Goal: Task Accomplishment & Management: Use online tool/utility

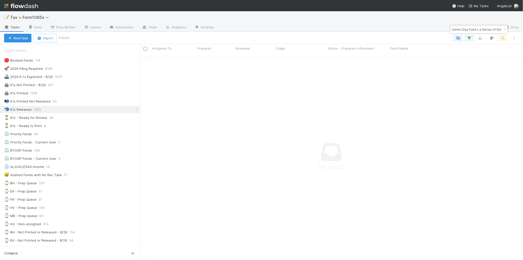
scroll to position [197, 373]
click at [101, 129] on div "⌛ K1s - Ready to Print 8" at bounding box center [72, 126] width 136 height 6
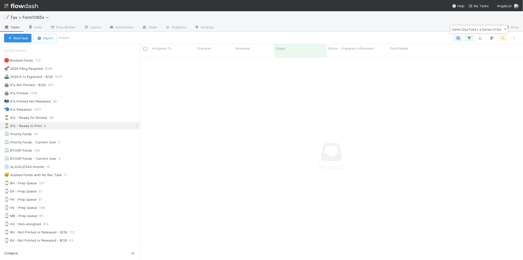
click at [504, 30] on icon "button" at bounding box center [505, 29] width 5 height 3
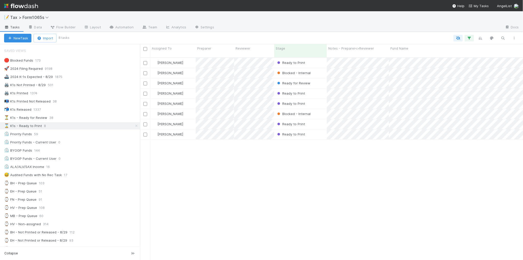
scroll to position [202, 378]
click at [515, 37] on icon "button" at bounding box center [514, 38] width 5 height 3
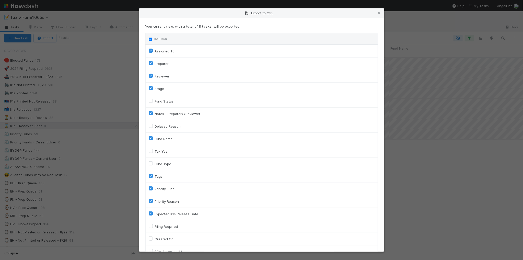
click at [151, 40] on input "Column" at bounding box center [150, 39] width 3 height 3
checkbox input "true"
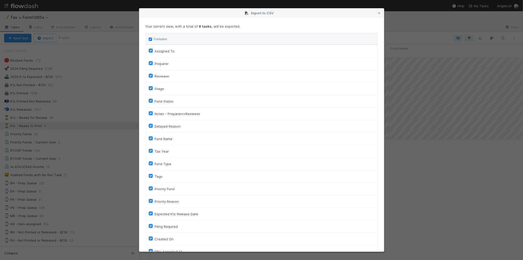
checkbox input "true"
checkbox On "true"
checkbox input "true"
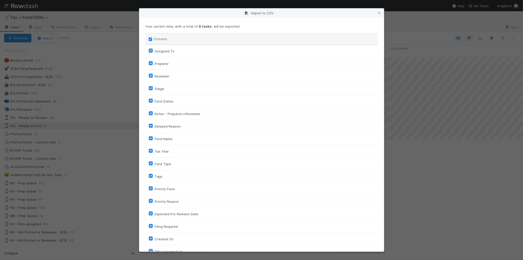
checkbox input "true"
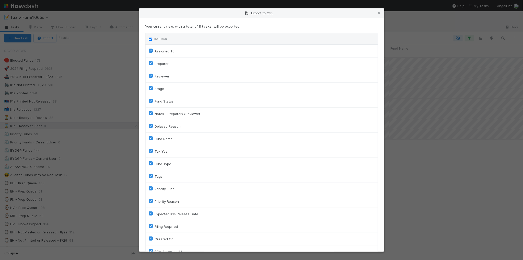
checkbox input "true"
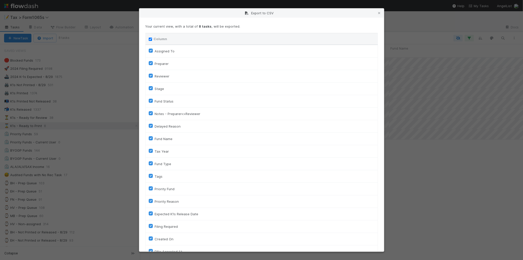
checkbox input "true"
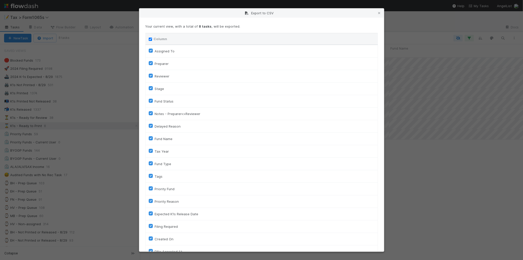
checkbox input "true"
click at [151, 40] on input "Column" at bounding box center [150, 39] width 3 height 3
checkbox input "false"
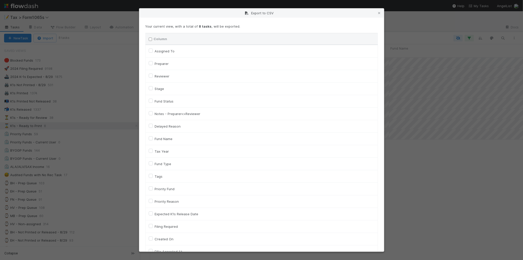
checkbox To "false"
checkbox input "false"
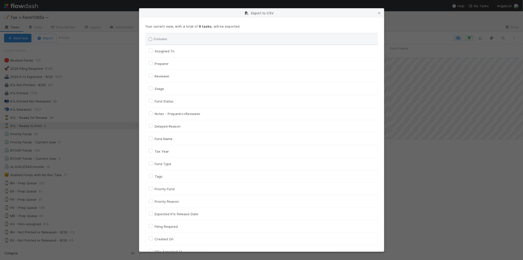
checkbox input "false"
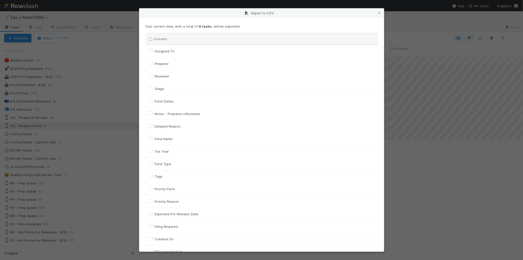
checkbox input "false"
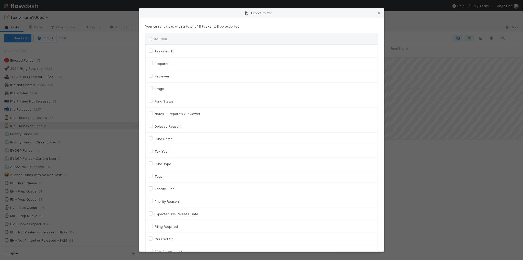
checkbox On "false"
checkbox input "false"
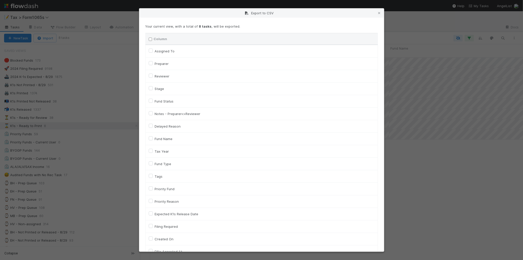
checkbox On "false"
checkbox input "false"
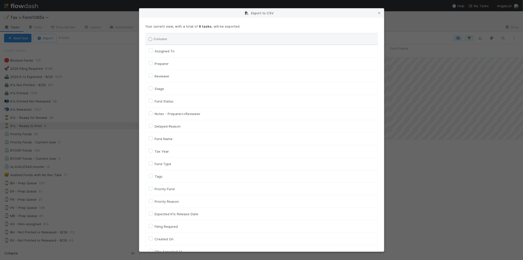
checkbox input "false"
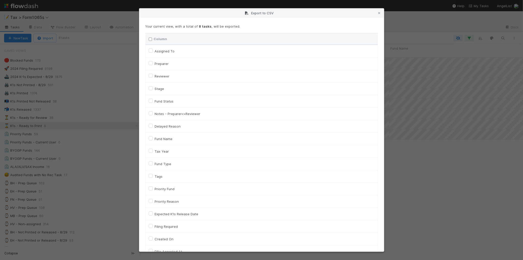
checkbox input "false"
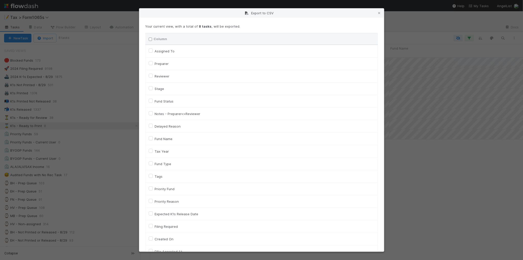
checkbox input "false"
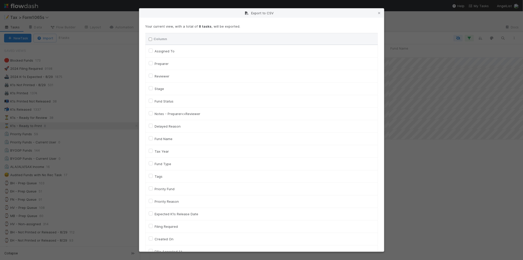
checkbox input "false"
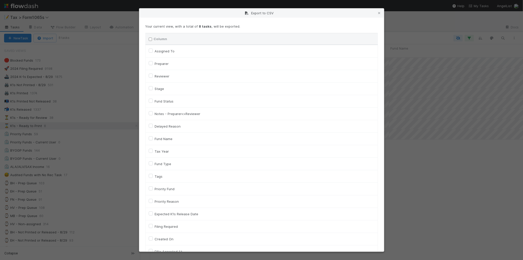
checkbox input "false"
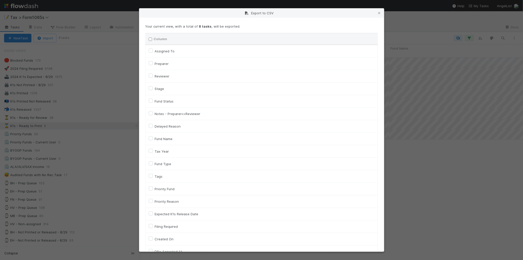
checkbox input "false"
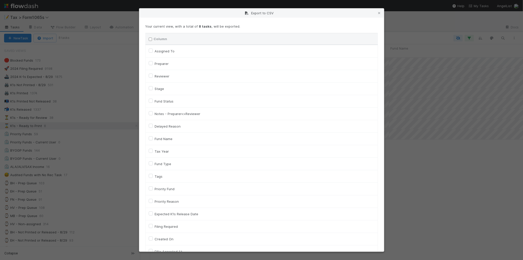
checkbox input "false"
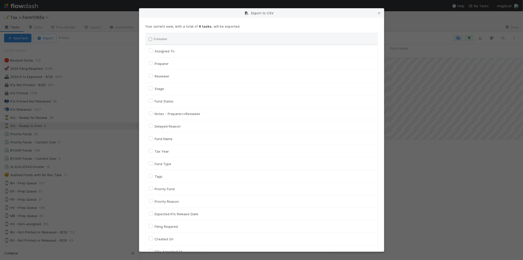
checkbox input "false"
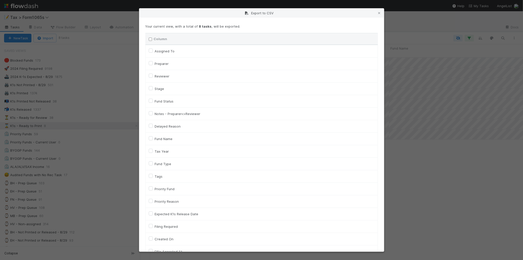
checkbox input "false"
checkbox URL "false"
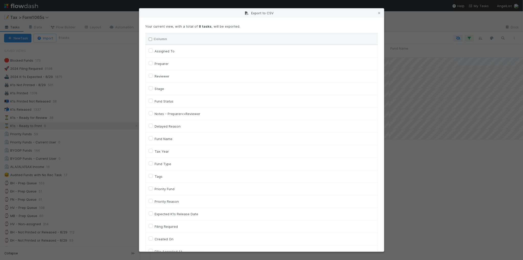
click at [172, 138] on label "Fund Name" at bounding box center [164, 139] width 18 height 6
click at [153, 138] on input "Fund Name" at bounding box center [151, 138] width 4 height 5
click at [171, 140] on label "Fund Name" at bounding box center [164, 139] width 18 height 6
click at [153, 140] on input "Fund Name" at bounding box center [151, 138] width 4 height 5
checkbox input "false"
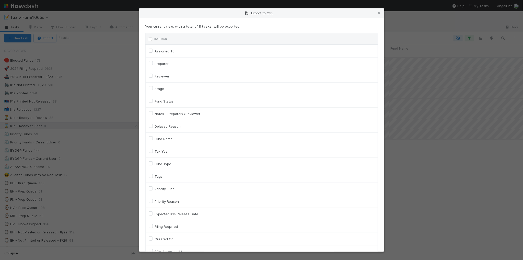
click at [165, 152] on label "Tax Year" at bounding box center [162, 151] width 14 height 6
click at [153, 152] on input "Tax Year" at bounding box center [151, 150] width 4 height 5
checkbox input "true"
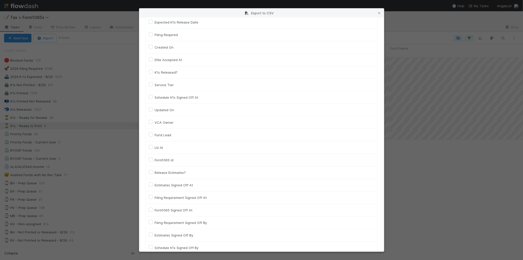
click at [159, 150] on label "Llc Id" at bounding box center [159, 147] width 8 height 6
click at [153, 149] on input "Llc Id" at bounding box center [151, 146] width 4 height 5
checkbox input "true"
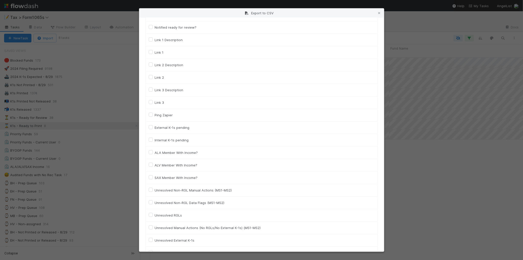
scroll to position [693, 0]
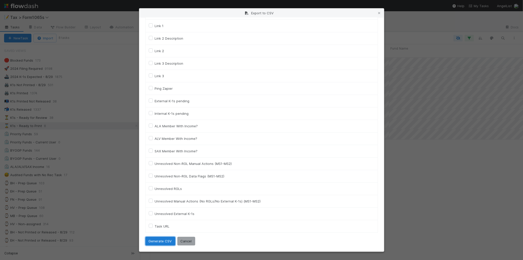
click at [153, 241] on button "Generate CSV" at bounding box center [160, 241] width 30 height 9
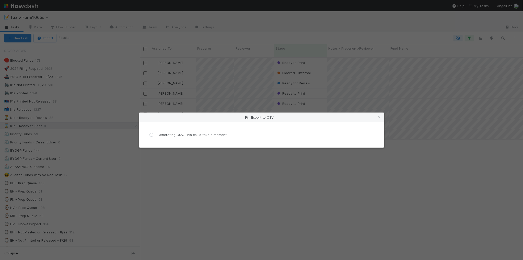
scroll to position [0, 0]
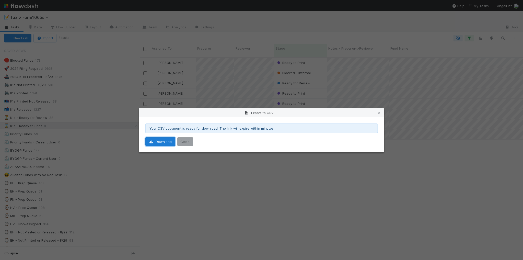
click at [166, 144] on link "Download" at bounding box center [160, 141] width 30 height 9
click at [379, 111] on icon at bounding box center [379, 112] width 5 height 3
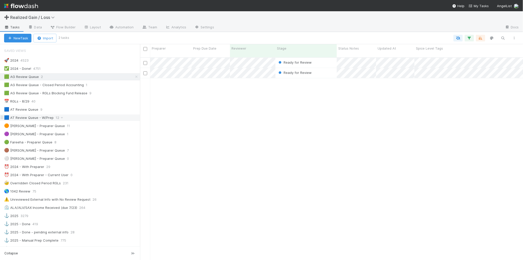
scroll to position [202, 378]
click at [79, 102] on div "📅 RGLs - 8/29 40" at bounding box center [72, 101] width 136 height 6
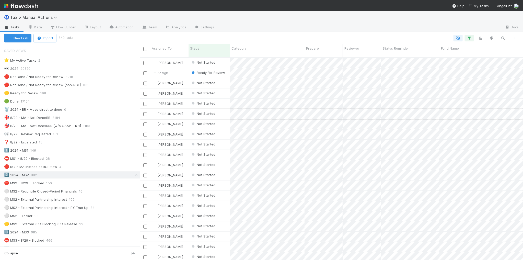
scroll to position [202, 378]
click at [110, 127] on div "🎯 8/29 - MA - Not Done/RRR [w/o GAAP + K-1] 1183" at bounding box center [72, 126] width 136 height 6
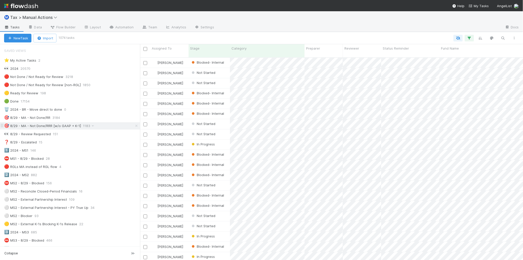
scroll to position [202, 378]
click at [514, 38] on icon "button" at bounding box center [514, 38] width 5 height 3
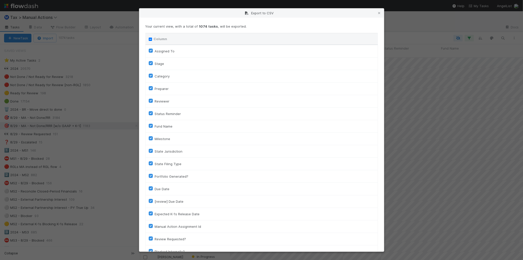
click at [151, 40] on input "Column" at bounding box center [150, 39] width 3 height 3
checkbox input "true"
click at [151, 40] on input "Column" at bounding box center [150, 39] width 3 height 3
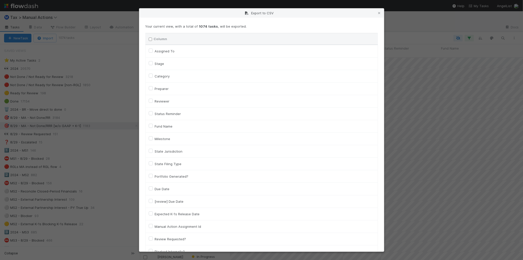
checkbox input "false"
checkbox To "false"
checkbox input "false"
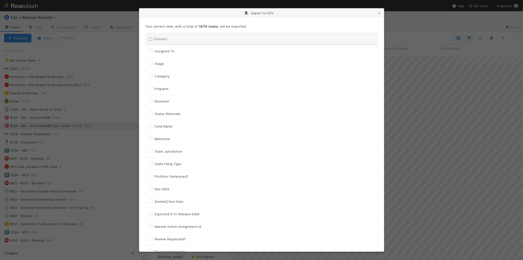
checkbox input "false"
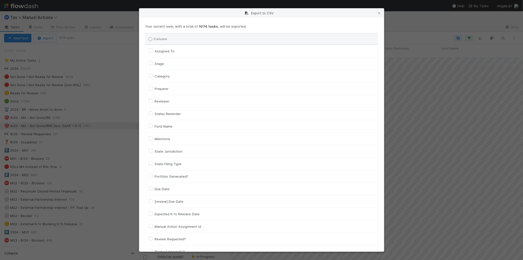
checkbox input "false"
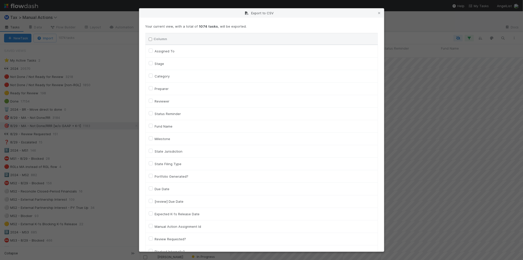
checkbox input "false"
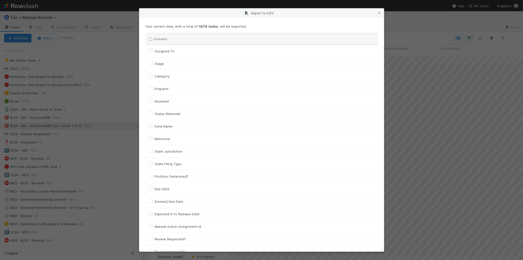
checkbox input "false"
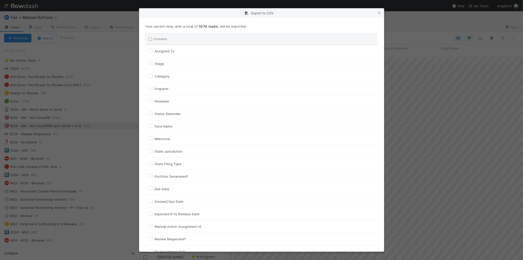
checkbox input "false"
checkbox On "false"
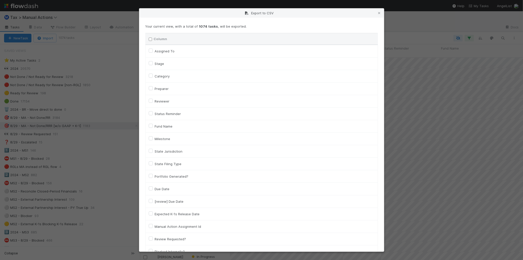
checkbox On "false"
checkbox input "false"
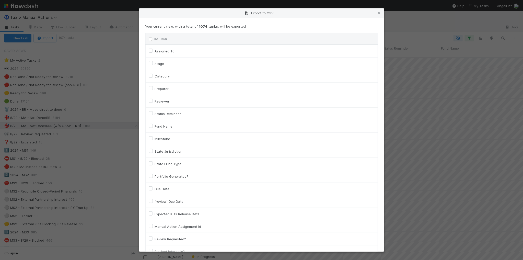
checkbox input "false"
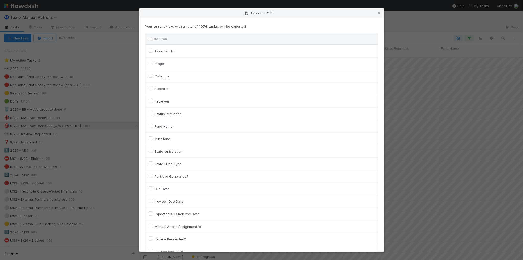
checkbox input "false"
checkbox URL "false"
click at [161, 51] on label "Assigned To" at bounding box center [165, 51] width 20 height 6
click at [153, 51] on To "Assigned To" at bounding box center [151, 50] width 4 height 5
checkbox To "true"
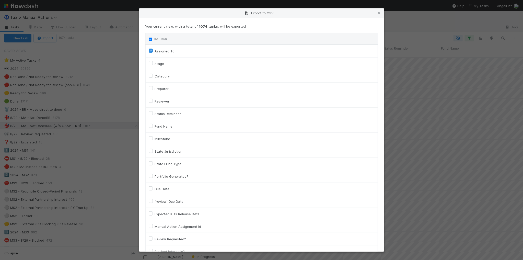
click at [160, 75] on label "Category" at bounding box center [162, 76] width 15 height 6
click at [153, 75] on input "Category" at bounding box center [151, 75] width 4 height 5
checkbox input "true"
click at [166, 126] on label "Fund Name" at bounding box center [164, 126] width 18 height 6
click at [153, 126] on input "Fund Name" at bounding box center [151, 125] width 4 height 5
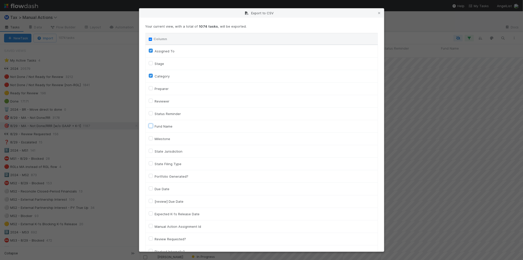
checkbox input "true"
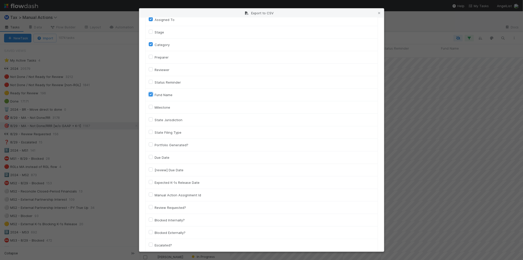
scroll to position [0, 0]
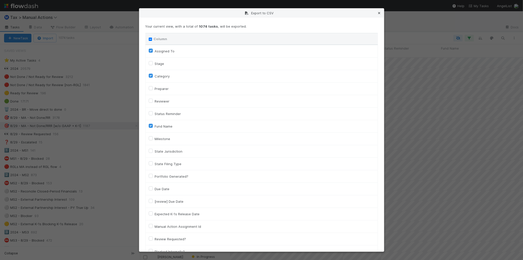
click at [381, 11] on icon at bounding box center [379, 12] width 5 height 3
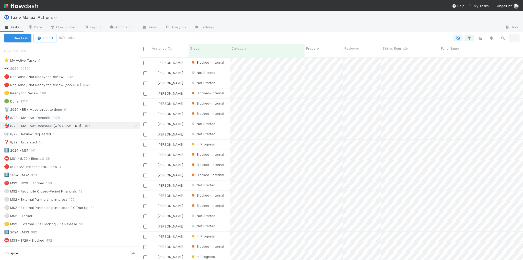
click at [514, 39] on icon "button" at bounding box center [514, 38] width 5 height 3
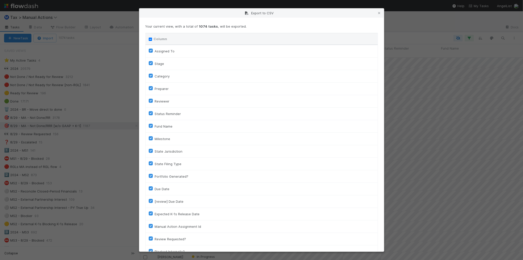
click at [150, 40] on input "Column" at bounding box center [150, 39] width 3 height 3
checkbox input "true"
click at [150, 40] on input "Column" at bounding box center [150, 39] width 3 height 3
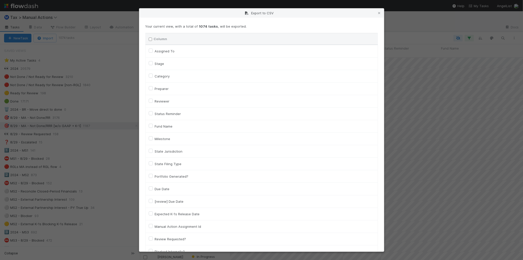
checkbox input "false"
checkbox To "false"
checkbox input "false"
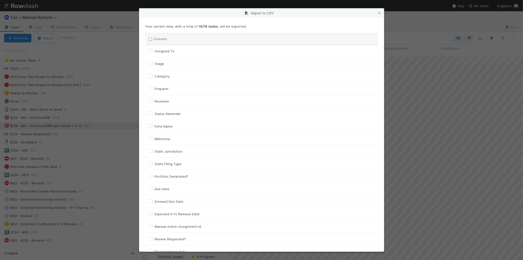
checkbox input "false"
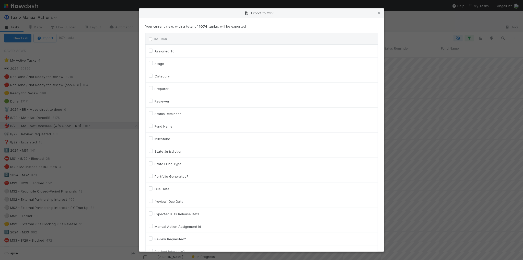
checkbox input "false"
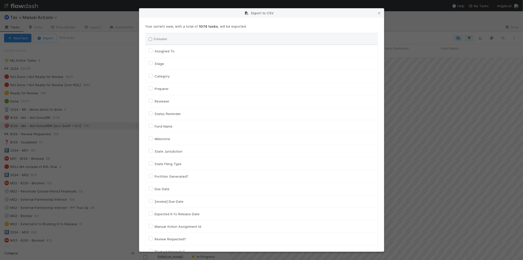
checkbox input "false"
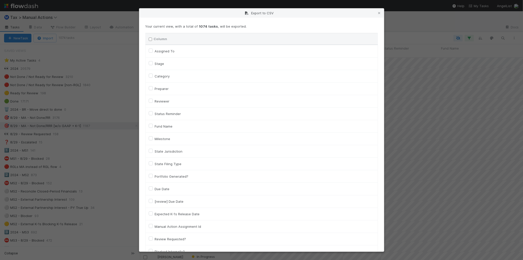
checkbox input "false"
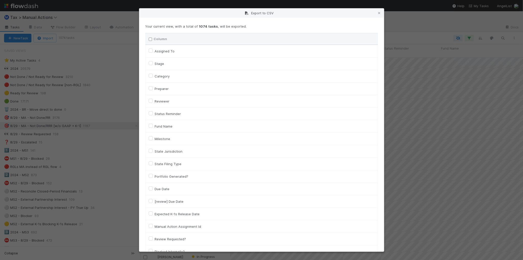
checkbox input "false"
checkbox On "false"
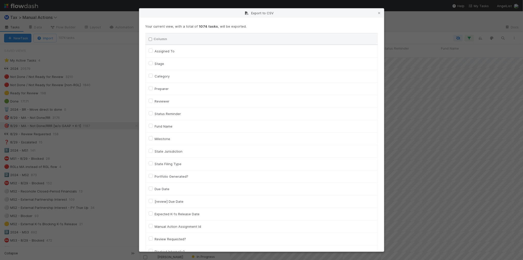
checkbox On "false"
checkbox input "false"
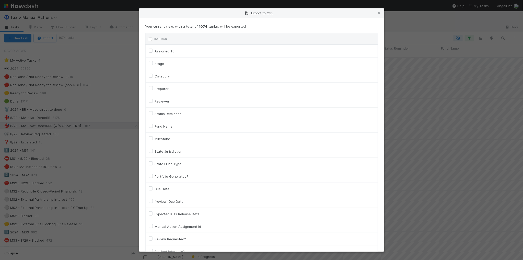
checkbox input "false"
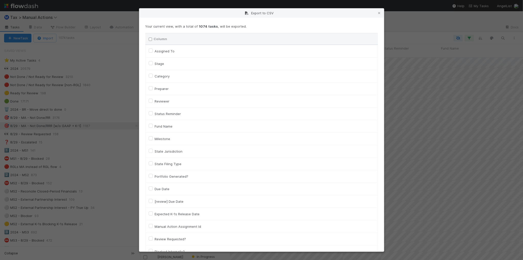
checkbox input "false"
checkbox URL "false"
click at [163, 52] on label "Assigned To" at bounding box center [165, 51] width 20 height 6
click at [153, 52] on To "Assigned To" at bounding box center [151, 50] width 4 height 5
checkbox To "true"
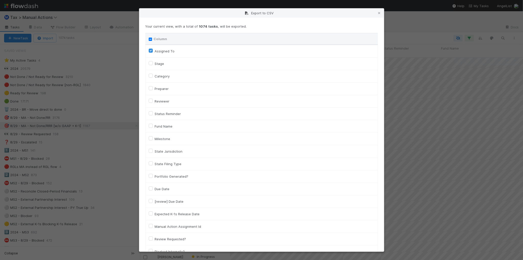
click at [160, 75] on label "Category" at bounding box center [162, 76] width 15 height 6
click at [153, 75] on input "Category" at bounding box center [151, 75] width 4 height 5
checkbox input "true"
click at [160, 126] on label "Fund Name" at bounding box center [164, 126] width 18 height 6
click at [153, 126] on input "Fund Name" at bounding box center [151, 125] width 4 height 5
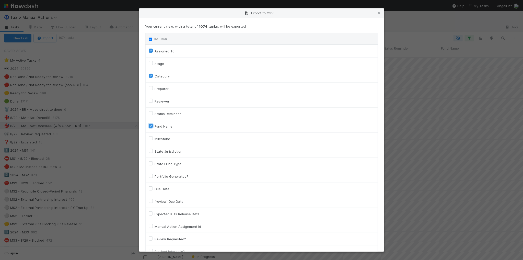
checkbox input "true"
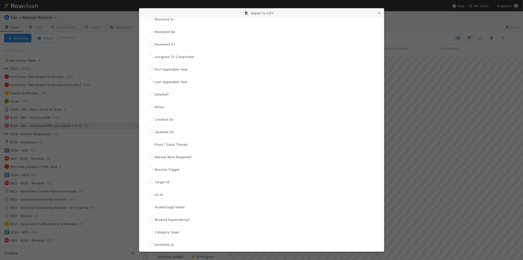
scroll to position [287, 0]
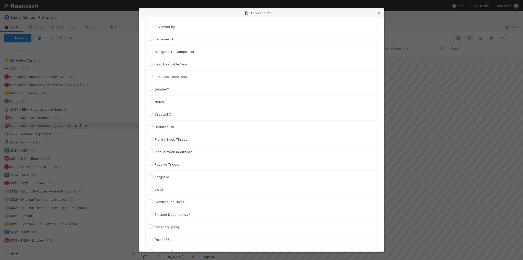
click at [159, 191] on label "Llc Id" at bounding box center [159, 189] width 8 height 6
click at [153, 191] on input "Llc Id" at bounding box center [151, 188] width 4 height 5
checkbox input "true"
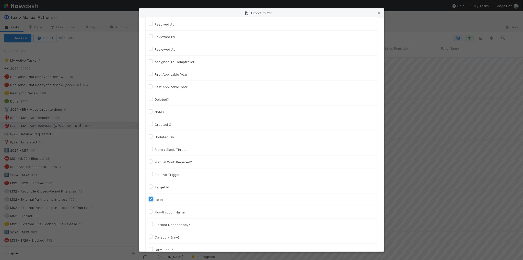
scroll to position [328, 0]
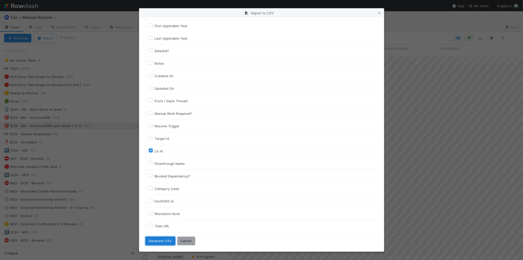
click at [163, 240] on button "Generate CSV" at bounding box center [160, 241] width 30 height 9
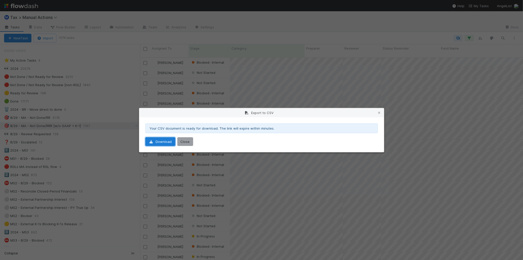
click at [164, 142] on link "Download" at bounding box center [160, 141] width 30 height 9
click at [378, 112] on icon at bounding box center [379, 112] width 5 height 3
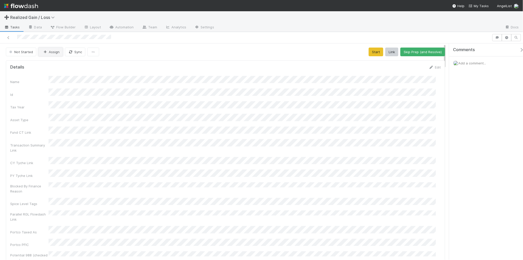
click at [53, 53] on button "Assign" at bounding box center [50, 52] width 25 height 9
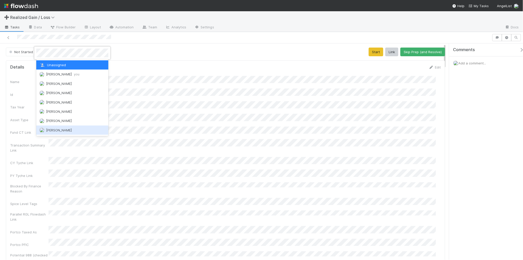
click at [78, 126] on div "[PERSON_NAME]" at bounding box center [72, 129] width 72 height 9
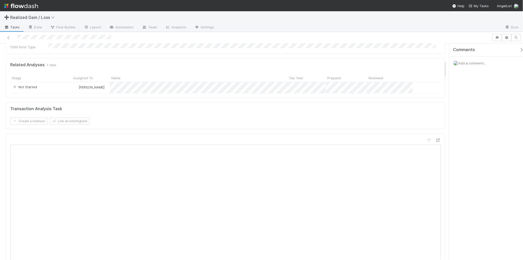
scroll to position [160, 0]
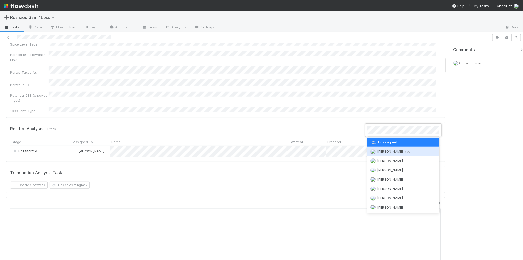
click at [383, 150] on span "Amy Gregorius you" at bounding box center [393, 151] width 33 height 4
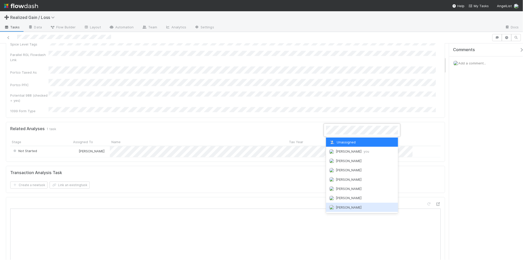
click at [349, 205] on span "[PERSON_NAME]" at bounding box center [349, 207] width 26 height 4
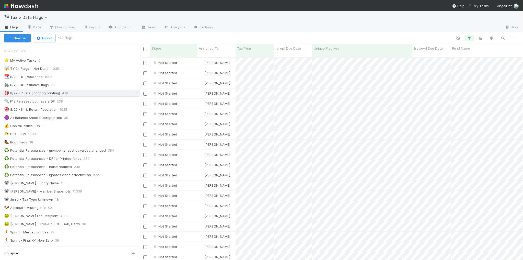
scroll to position [202, 378]
click at [105, 102] on div "🔍 K1s Released but have a DF 238" at bounding box center [72, 101] width 136 height 6
click at [106, 92] on div "🎯 8/29 K-1 DFs (ignoring printing) 479" at bounding box center [72, 93] width 136 height 6
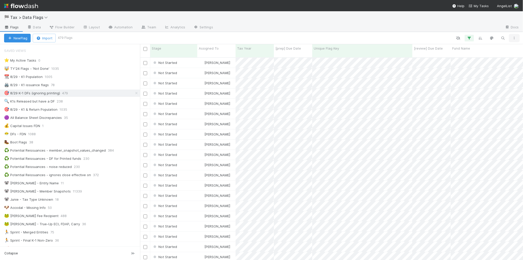
click at [515, 35] on button "button" at bounding box center [514, 38] width 9 height 7
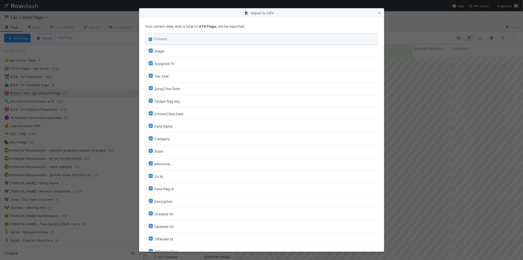
click at [153, 37] on div "Column" at bounding box center [262, 38] width 226 height 5
click at [154, 38] on label "Column" at bounding box center [161, 38] width 14 height 5
click at [152, 38] on input "Column" at bounding box center [150, 39] width 3 height 3
checkbox input "false"
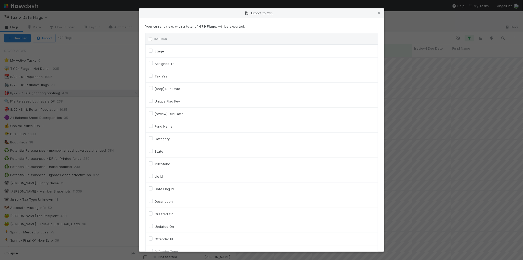
checkbox To "false"
checkbox input "false"
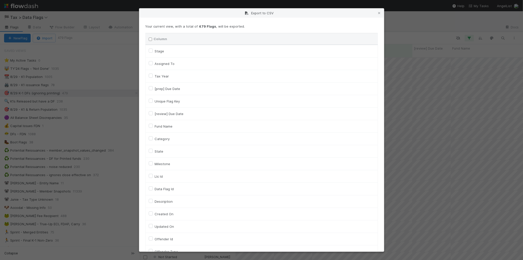
checkbox input "false"
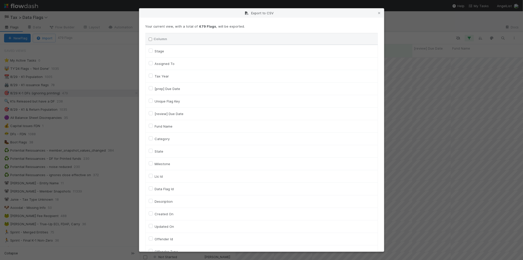
checkbox input "false"
checkbox On "false"
checkbox input "false"
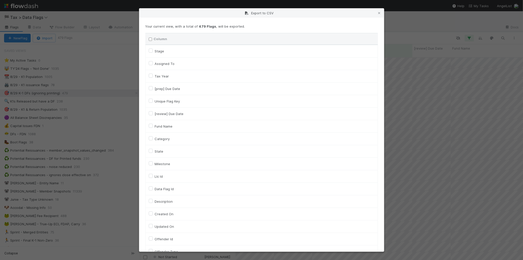
checkbox input "false"
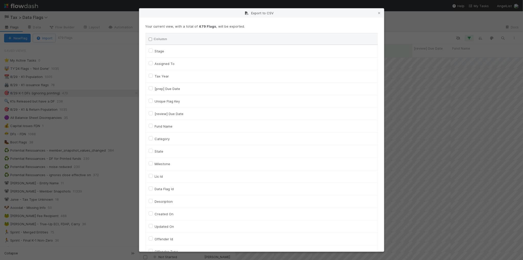
checkbox input "false"
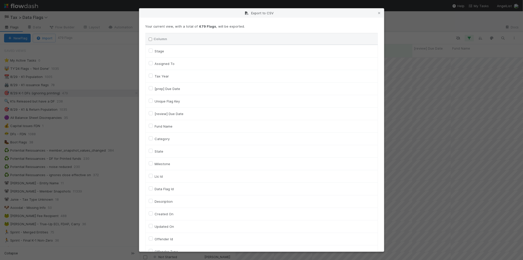
checkbox input "false"
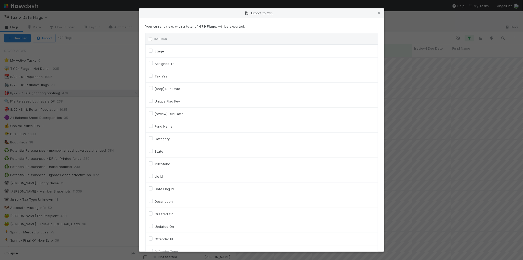
checkbox URL "false"
click at [168, 64] on label "Assigned To" at bounding box center [165, 64] width 20 height 6
click at [153, 64] on To "Assigned To" at bounding box center [151, 63] width 4 height 5
checkbox To "true"
click at [167, 127] on label "Fund Name" at bounding box center [164, 126] width 18 height 6
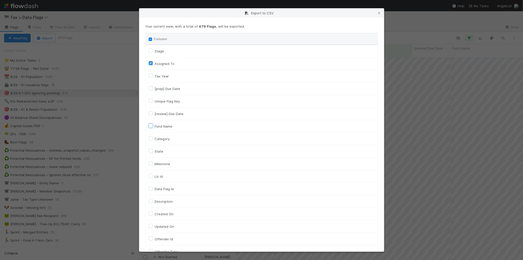
click at [153, 127] on input "Fund Name" at bounding box center [151, 125] width 4 height 5
checkbox input "true"
click at [166, 136] on label "Category" at bounding box center [162, 139] width 15 height 6
click at [153, 136] on input "Category" at bounding box center [151, 138] width 4 height 5
checkbox input "true"
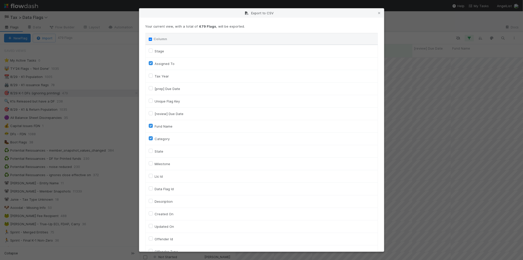
click at [174, 100] on label "Unique Flag Key" at bounding box center [167, 101] width 25 height 6
click at [153, 100] on input "Unique Flag Key" at bounding box center [151, 100] width 4 height 5
checkbox input "true"
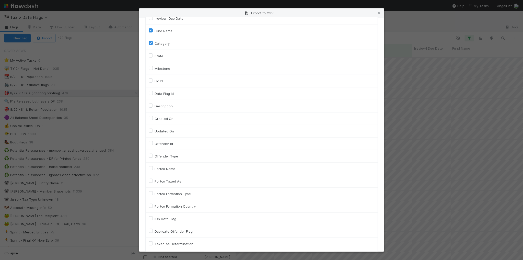
scroll to position [96, 0]
click at [159, 78] on label "Llc Id" at bounding box center [159, 80] width 8 height 6
click at [153, 78] on input "Llc Id" at bounding box center [151, 79] width 4 height 5
checkbox input "true"
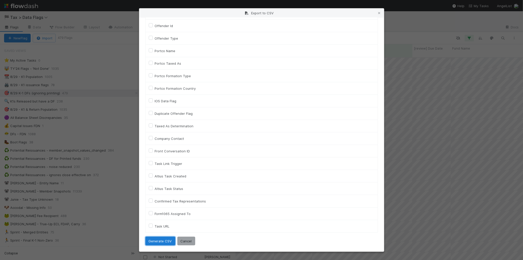
click at [164, 241] on button "Generate CSV" at bounding box center [160, 241] width 30 height 9
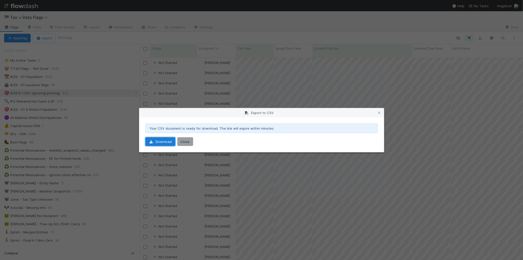
click at [157, 143] on link "Download" at bounding box center [160, 141] width 30 height 9
click at [380, 112] on icon at bounding box center [379, 112] width 5 height 3
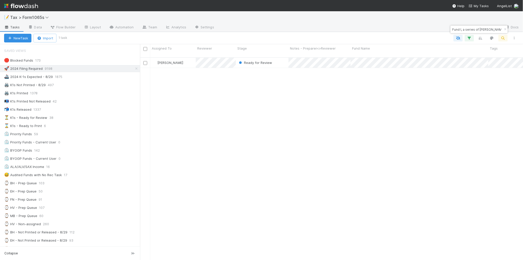
scroll to position [202, 378]
click at [505, 31] on icon "button" at bounding box center [505, 29] width 5 height 3
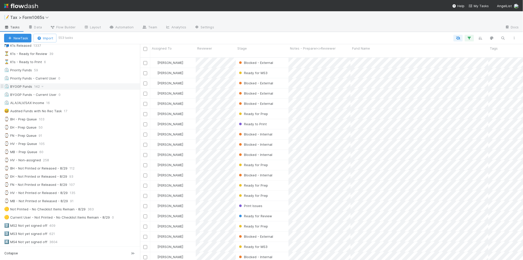
scroll to position [0, 0]
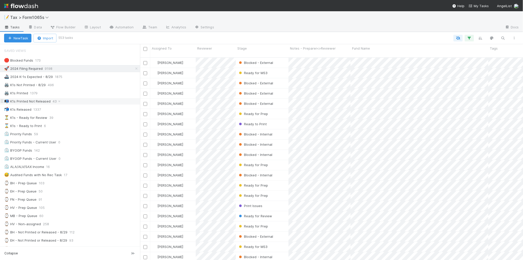
click at [94, 104] on div "📭 K1s Printed Not Released 43" at bounding box center [72, 101] width 136 height 6
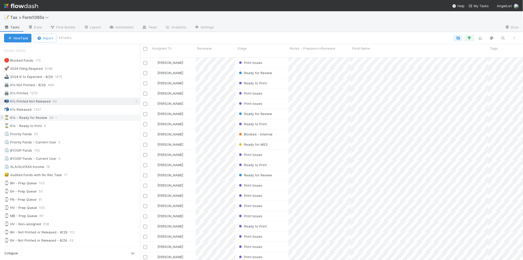
scroll to position [202, 378]
click at [516, 38] on icon "button" at bounding box center [514, 38] width 5 height 3
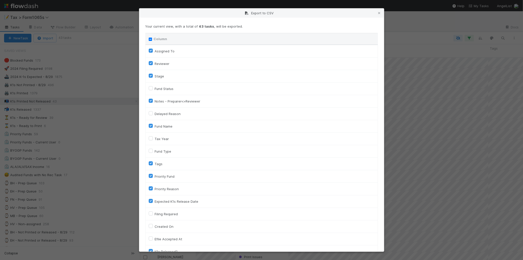
click at [150, 39] on input "Column" at bounding box center [150, 39] width 3 height 3
checkbox input "true"
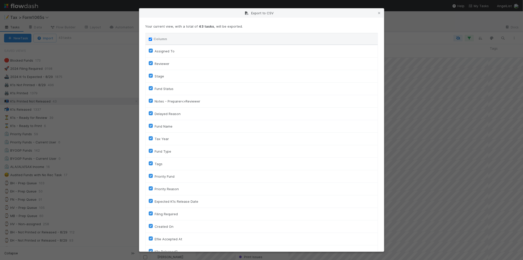
checkbox input "true"
checkbox On "true"
checkbox input "true"
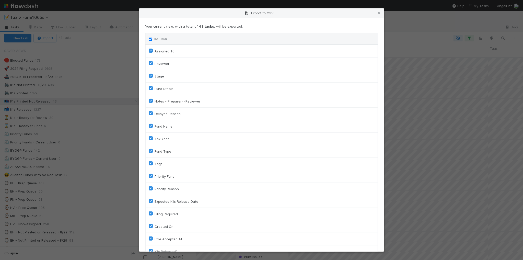
checkbox input "true"
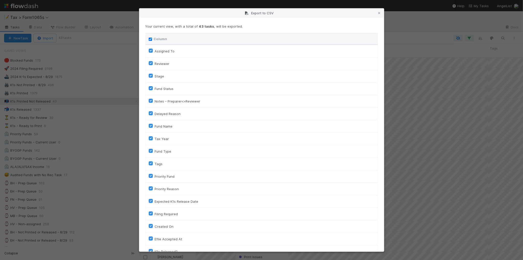
checkbox input "true"
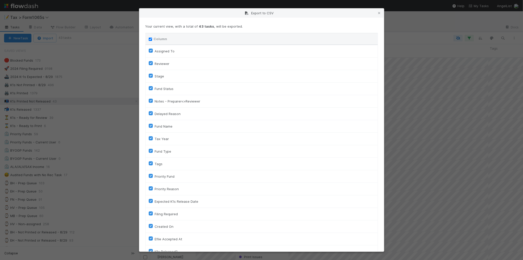
checkbox input "true"
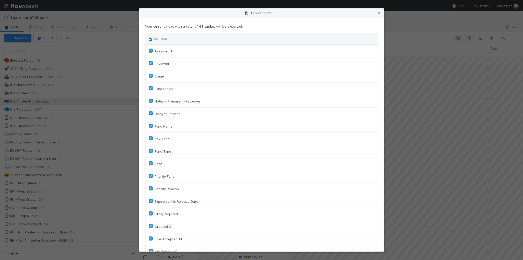
checkbox input "true"
click at [150, 39] on input "Column" at bounding box center [150, 39] width 3 height 3
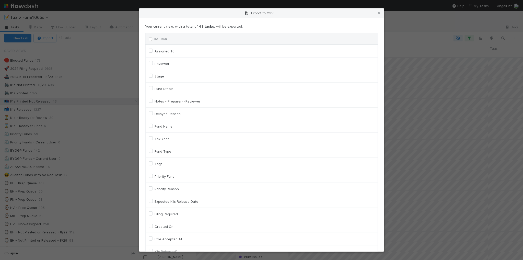
checkbox input "false"
checkbox To "false"
checkbox input "false"
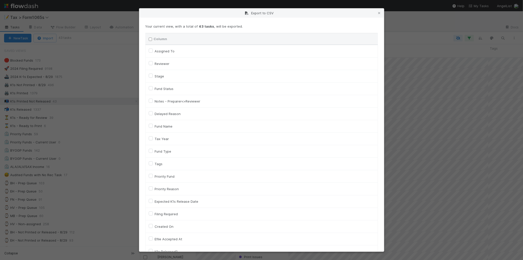
checkbox input "false"
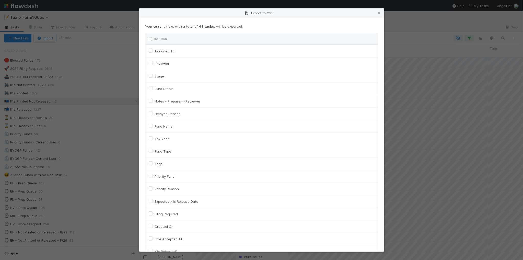
checkbox input "false"
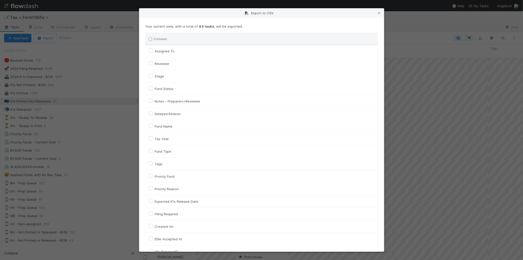
checkbox On "false"
checkbox input "false"
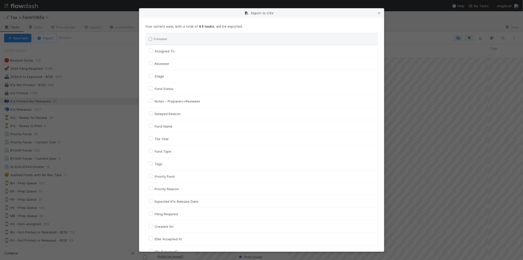
checkbox On "false"
checkbox input "false"
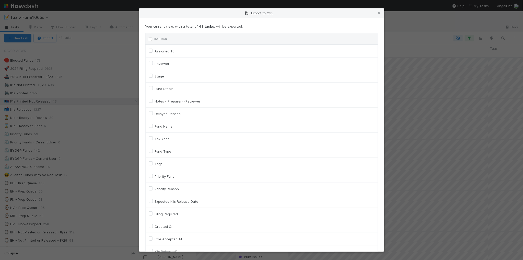
checkbox input "false"
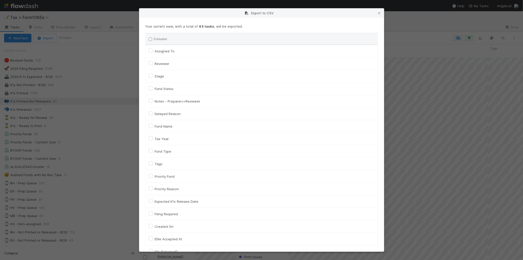
checkbox input "false"
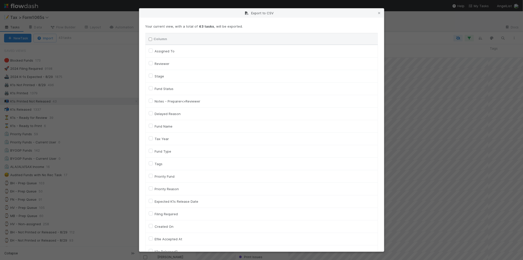
checkbox input "false"
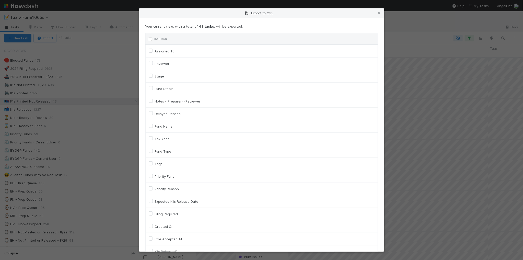
checkbox input "false"
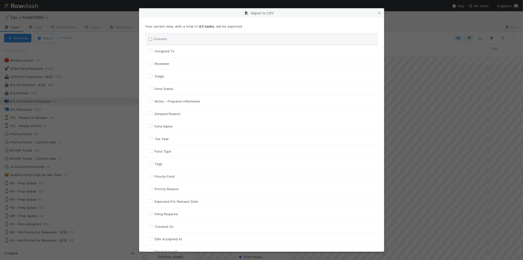
checkbox input "false"
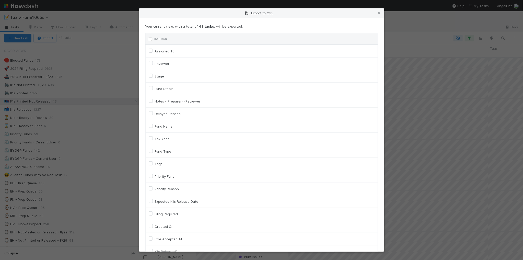
checkbox input "false"
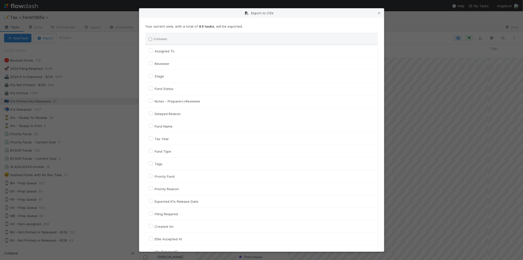
checkbox input "false"
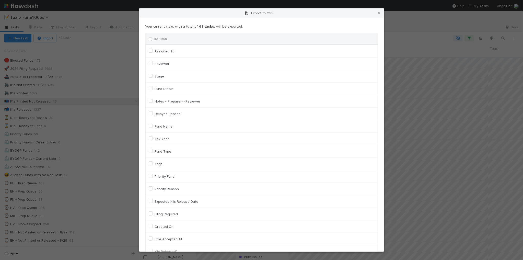
checkbox input "false"
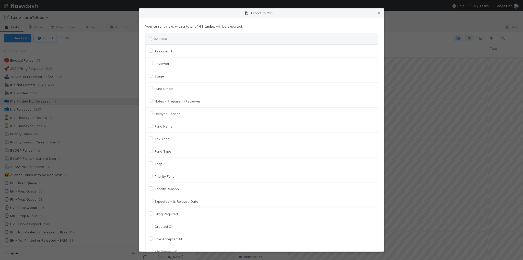
checkbox input "false"
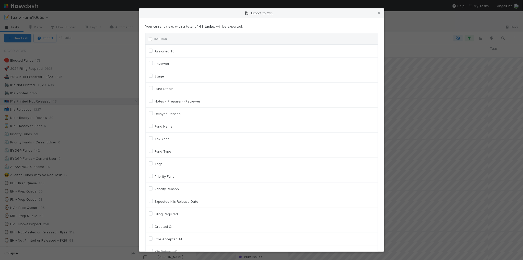
checkbox URL "false"
click at [168, 126] on label "Fund Name" at bounding box center [164, 126] width 18 height 6
click at [153, 126] on input "Fund Name" at bounding box center [151, 125] width 4 height 5
click at [167, 128] on label "Fund Name" at bounding box center [164, 126] width 18 height 6
click at [153, 128] on input "Fund Name" at bounding box center [151, 125] width 4 height 5
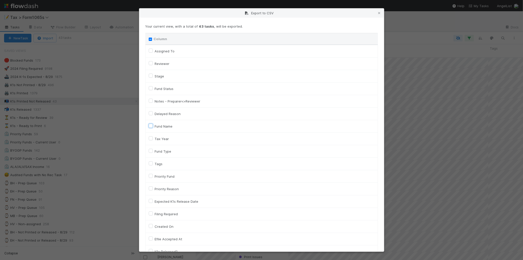
checkbox input "false"
click at [162, 142] on label "Tax Year" at bounding box center [162, 139] width 14 height 6
click at [153, 140] on input "Tax Year" at bounding box center [151, 138] width 4 height 5
checkbox input "true"
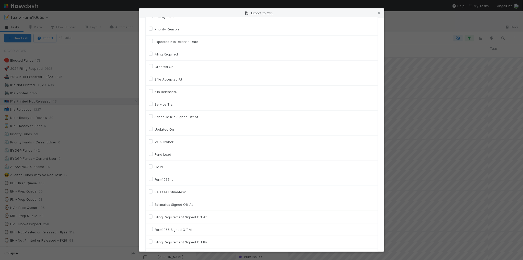
click at [162, 167] on label "Llc Id" at bounding box center [159, 167] width 8 height 6
click at [153, 167] on input "Llc Id" at bounding box center [151, 166] width 4 height 5
checkbox input "true"
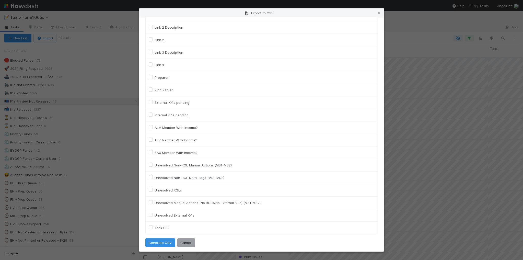
scroll to position [693, 0]
click at [160, 239] on button "Generate CSV" at bounding box center [160, 241] width 30 height 9
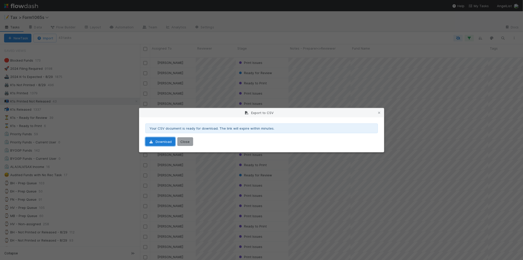
click at [162, 140] on link "Download" at bounding box center [160, 141] width 30 height 9
click at [381, 111] on icon at bounding box center [379, 112] width 5 height 3
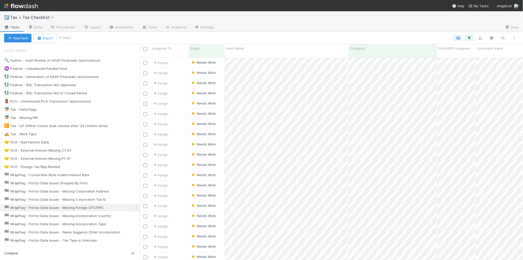
scroll to position [202, 378]
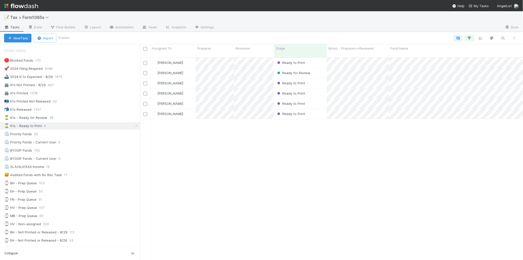
scroll to position [202, 378]
click at [238, 134] on div "[PERSON_NAME] Ready to Print [DATE] 5:02:15 PM 20 4 0 4 1 0 15 [PERSON_NAME] Re…" at bounding box center [331, 161] width 383 height 206
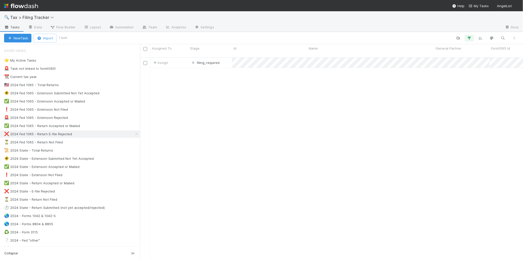
scroll to position [202, 378]
